Goal: Communication & Community: Answer question/provide support

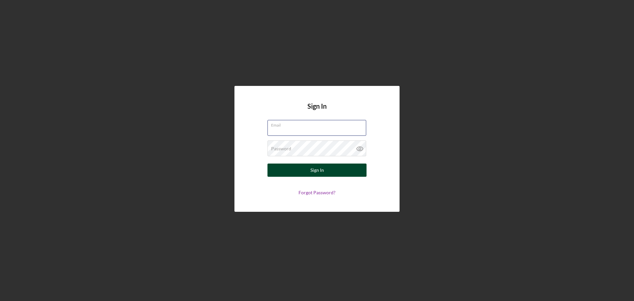
type input "[EMAIL_ADDRESS][DOMAIN_NAME]"
click at [331, 173] on button "Sign In" at bounding box center [317, 170] width 99 height 13
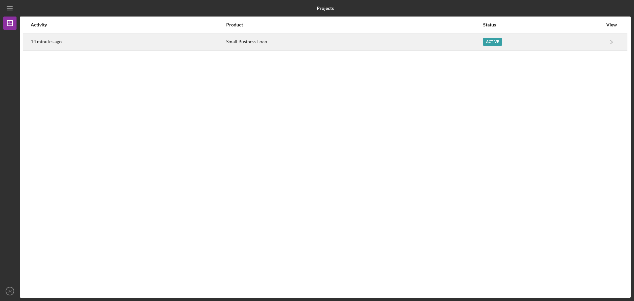
click at [487, 40] on div "Active" at bounding box center [492, 42] width 19 height 8
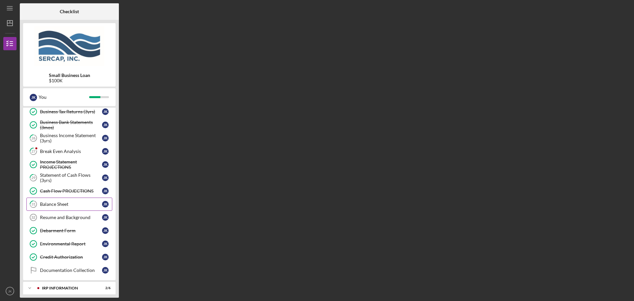
scroll to position [251, 0]
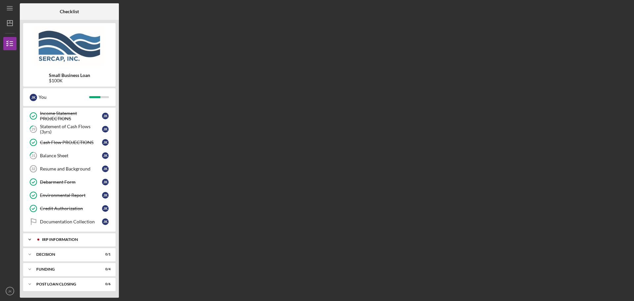
click at [61, 241] on div "IRP Information" at bounding box center [74, 240] width 65 height 4
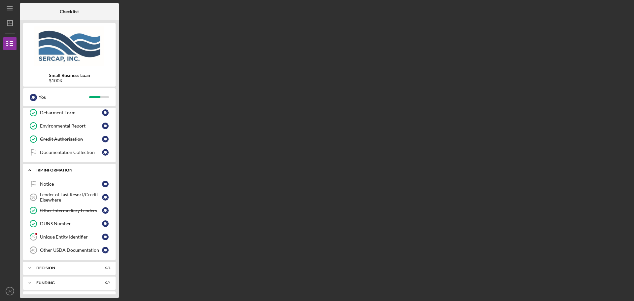
scroll to position [334, 0]
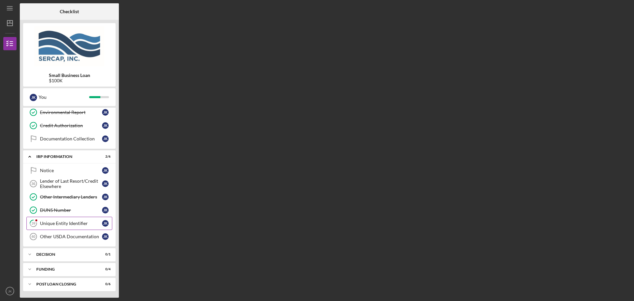
click at [60, 224] on div "Unique Entity Identifier" at bounding box center [71, 223] width 62 height 5
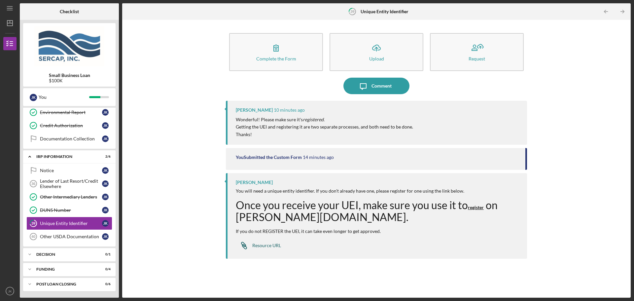
click at [274, 248] on div "Resource URL" at bounding box center [266, 245] width 29 height 5
click at [366, 87] on icon "Icon/Message" at bounding box center [363, 86] width 17 height 17
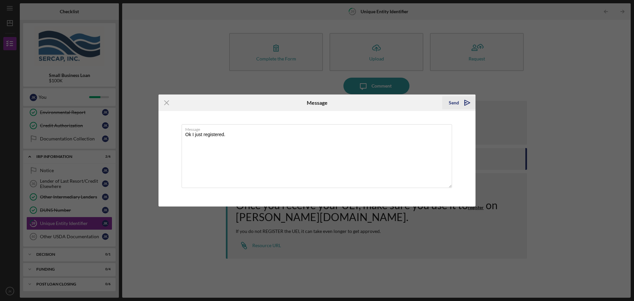
type textarea "Ok I just registered."
click at [464, 100] on icon "Icon/icon-invite-send" at bounding box center [467, 102] width 17 height 17
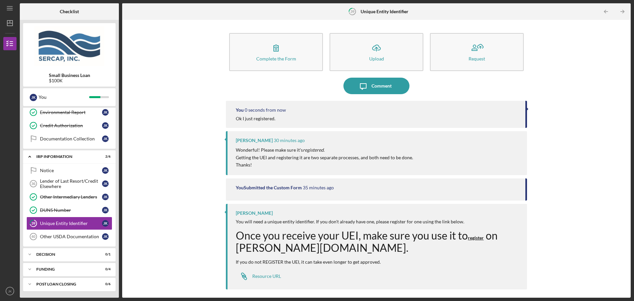
click at [154, 109] on div "Complete the Form Form Icon/Upload Upload Request Icon/Message Comment You 0 se…" at bounding box center [377, 158] width 502 height 271
click at [81, 159] on div "Icon/Expander IRP Information 2 / 6" at bounding box center [69, 157] width 92 height 14
